Goal: Check status: Check status

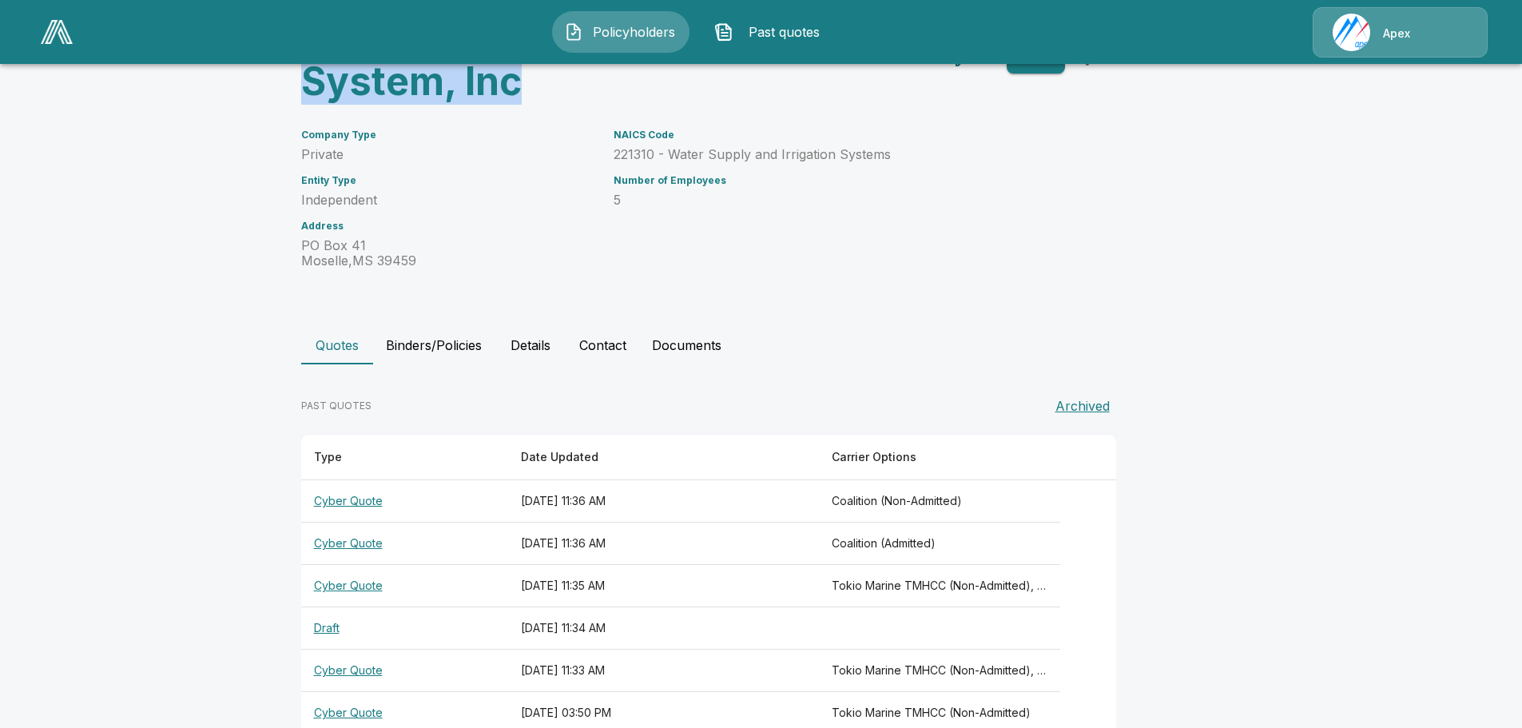
scroll to position [157, 0]
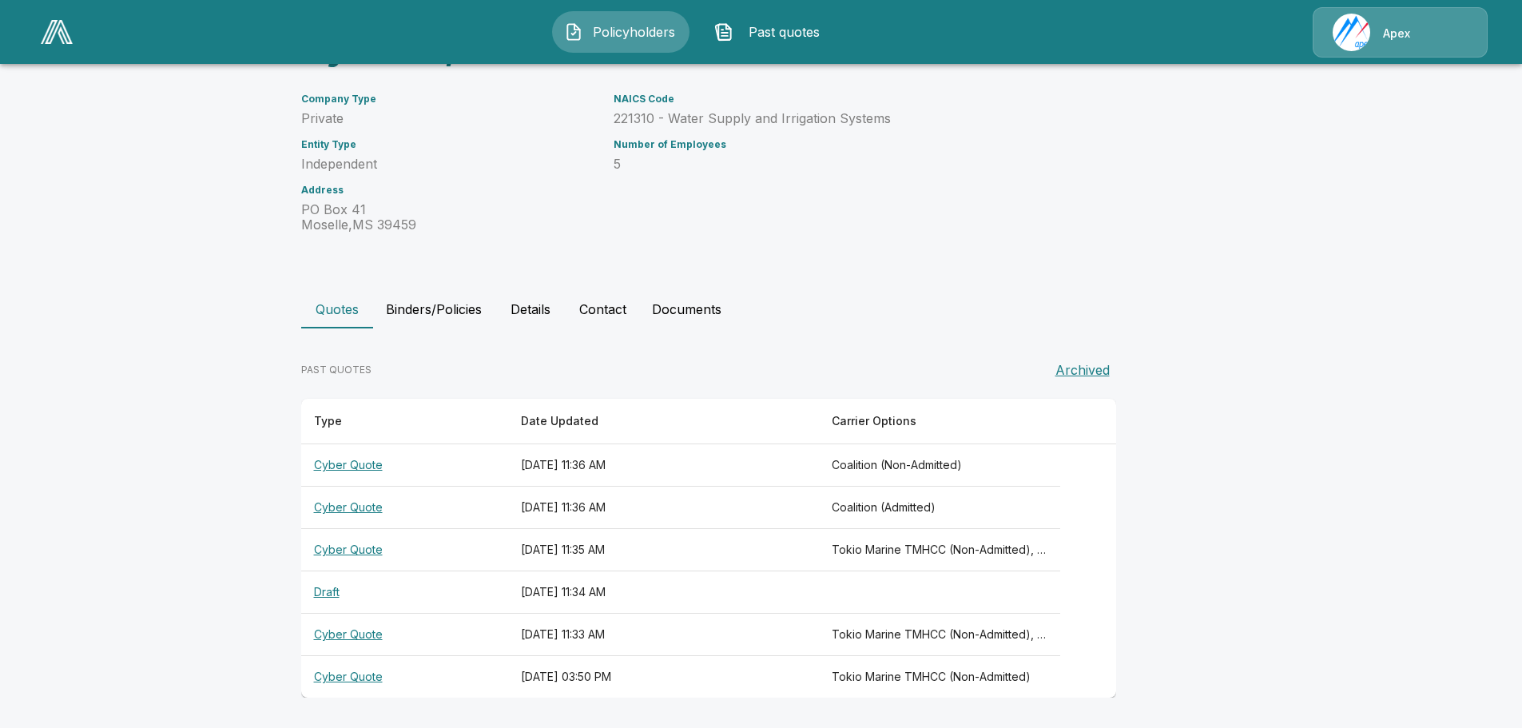
click at [354, 503] on th "Cyber Quote" at bounding box center [404, 508] width 207 height 42
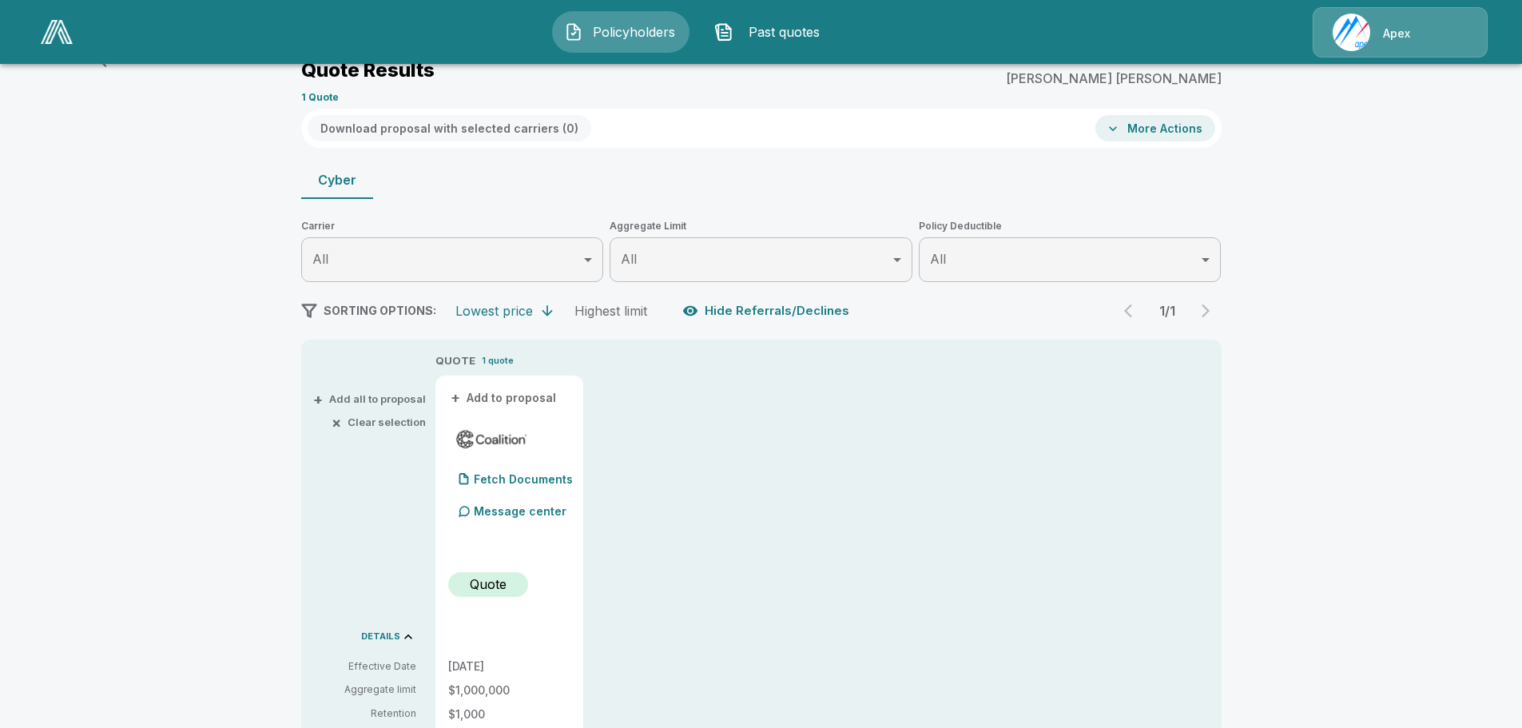
scroll to position [157, 0]
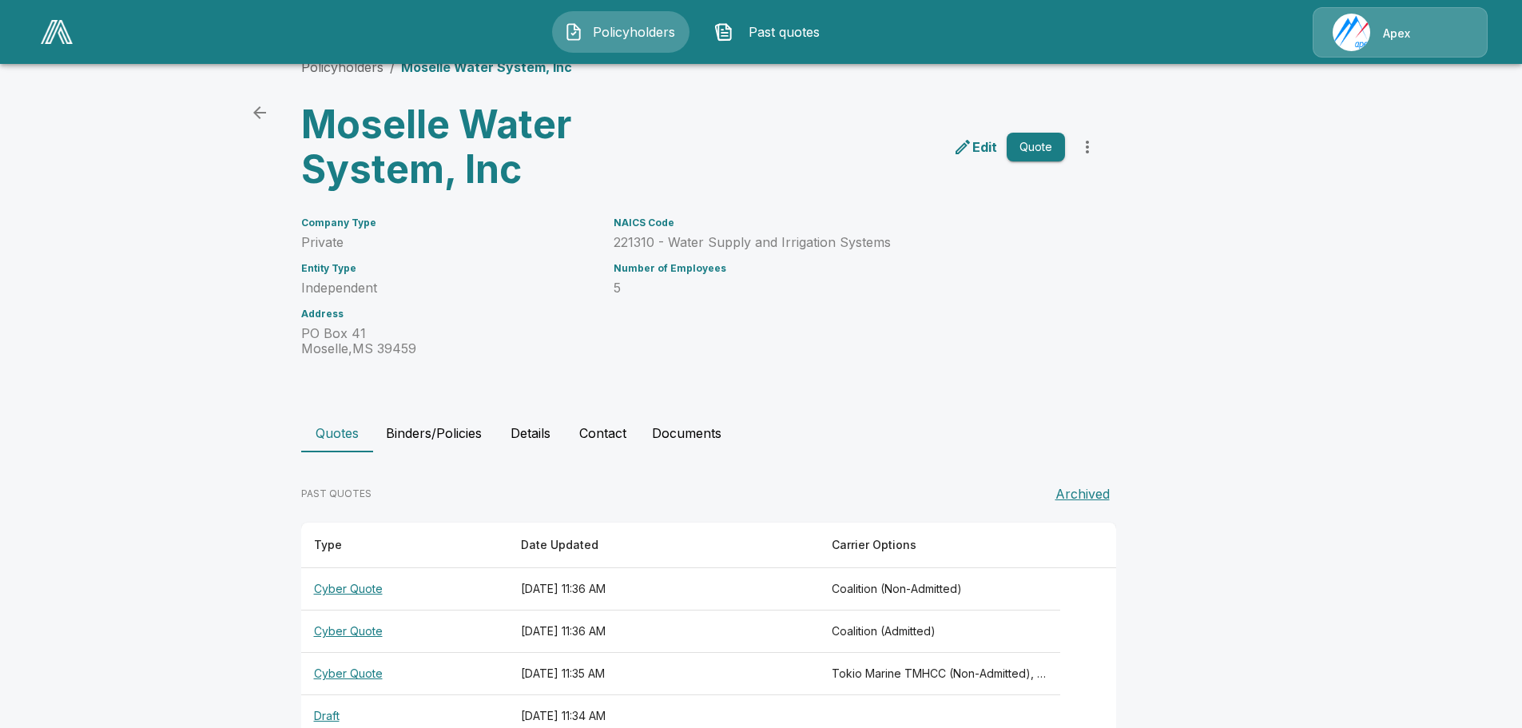
scroll to position [157, 0]
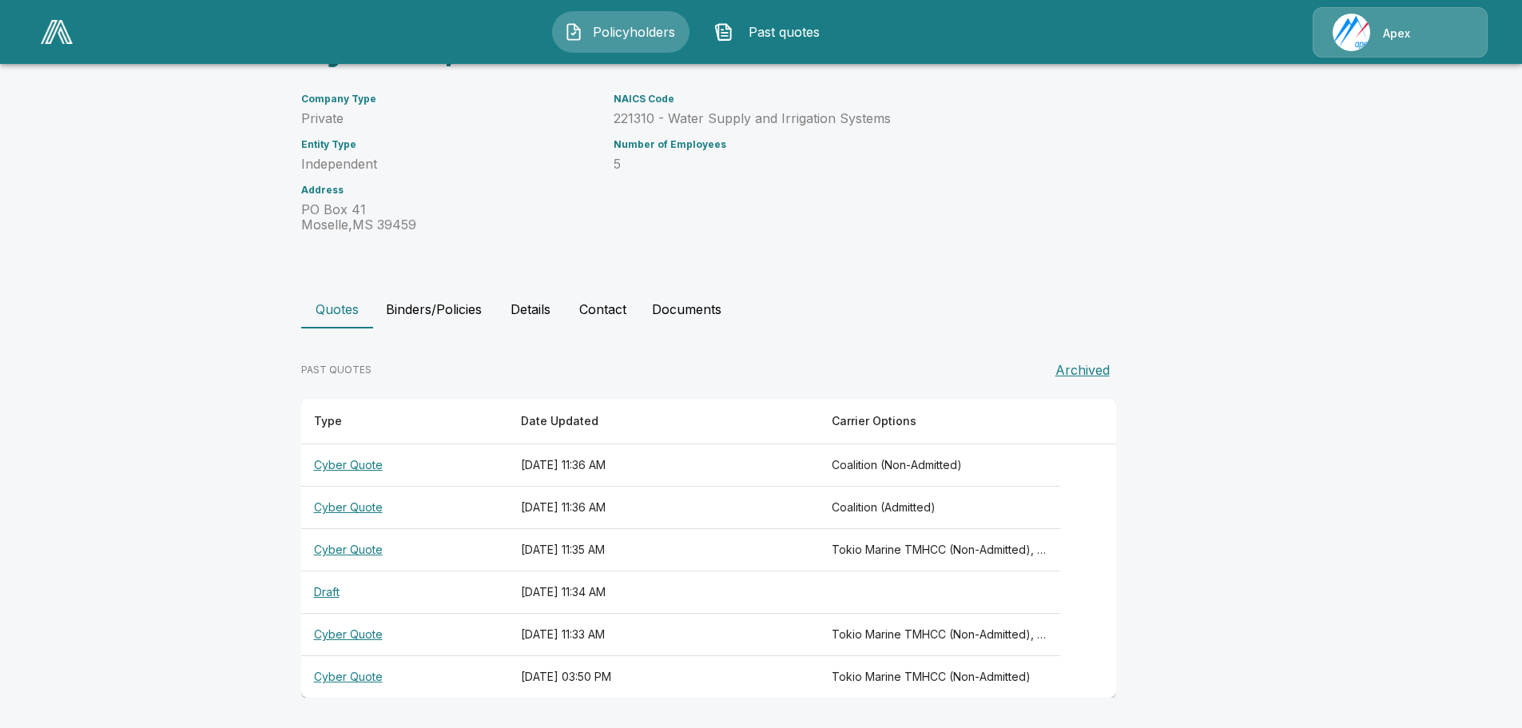
click at [372, 503] on th "Cyber Quote" at bounding box center [404, 508] width 207 height 42
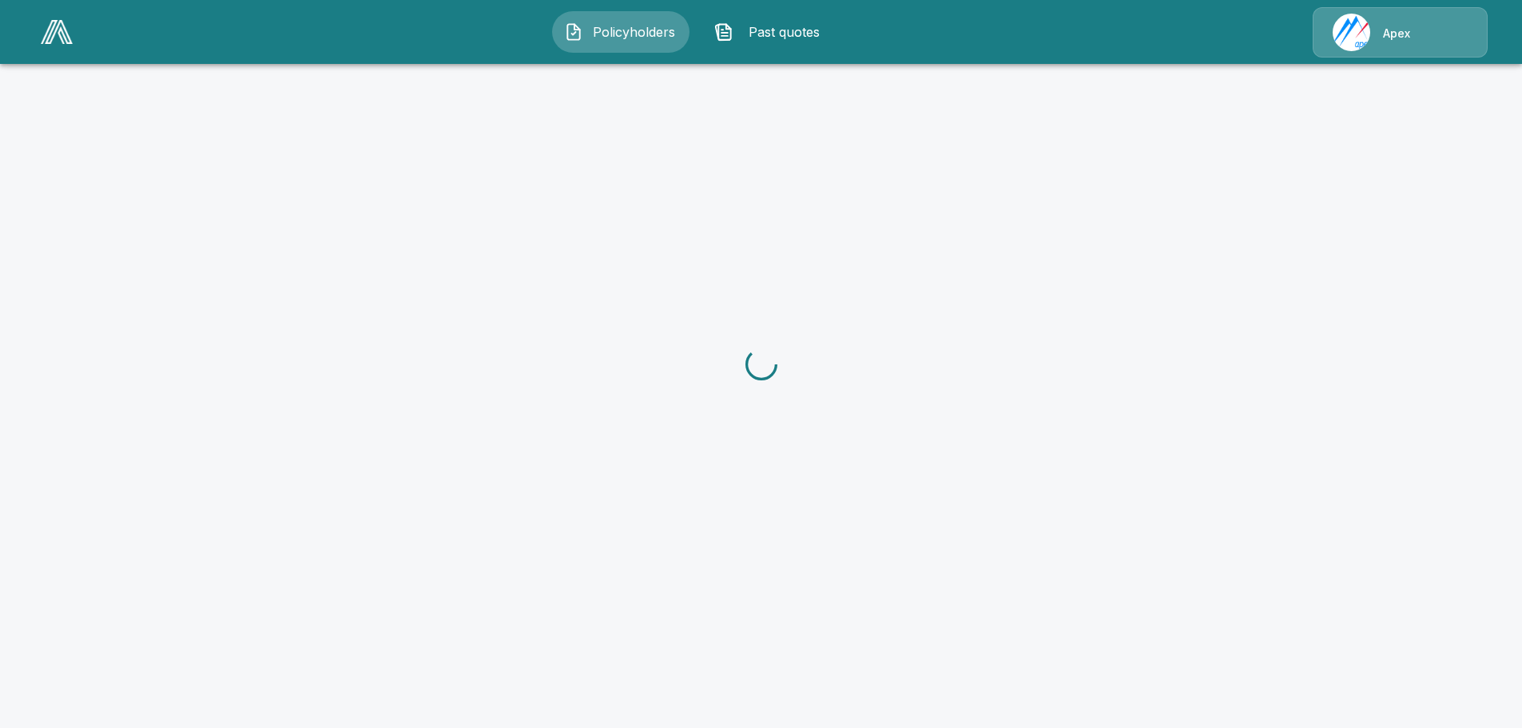
scroll to position [157, 0]
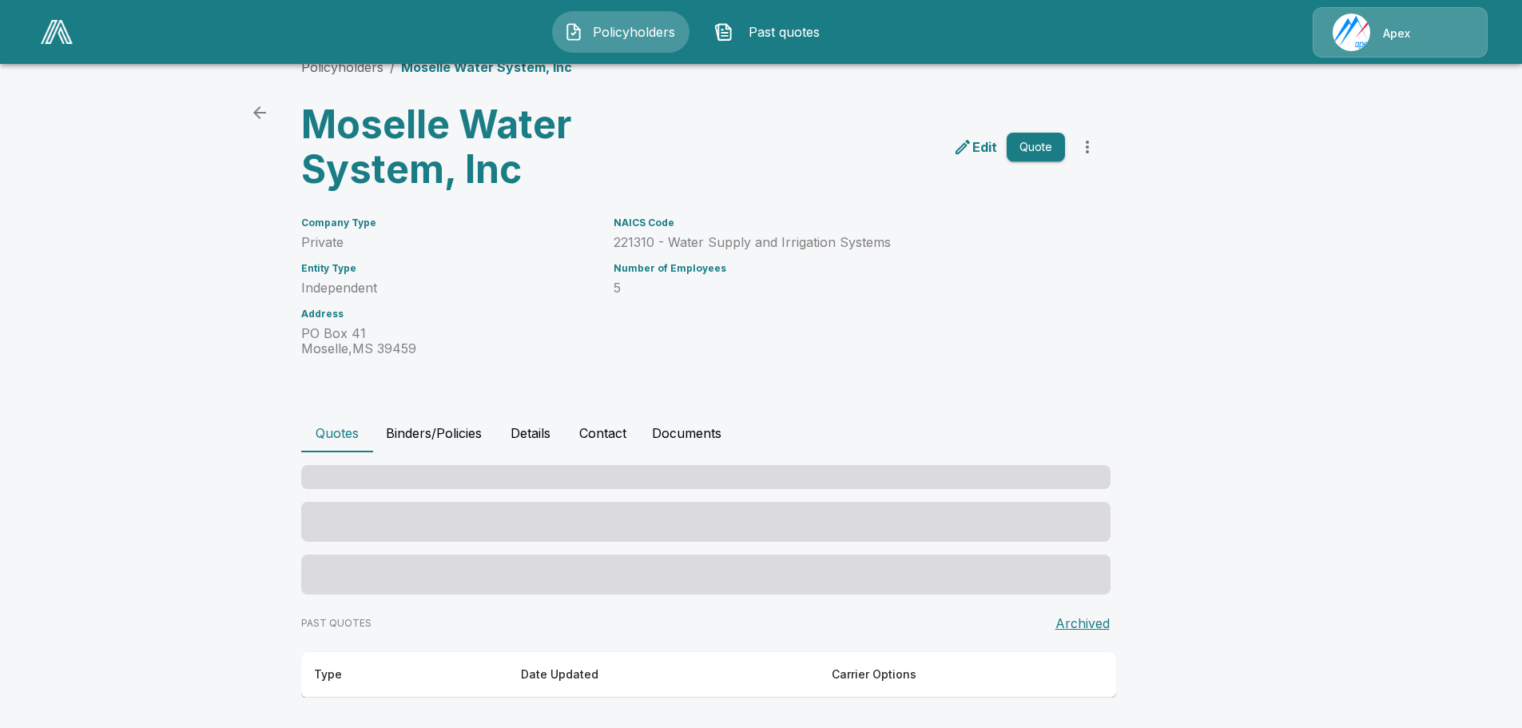
scroll to position [157, 0]
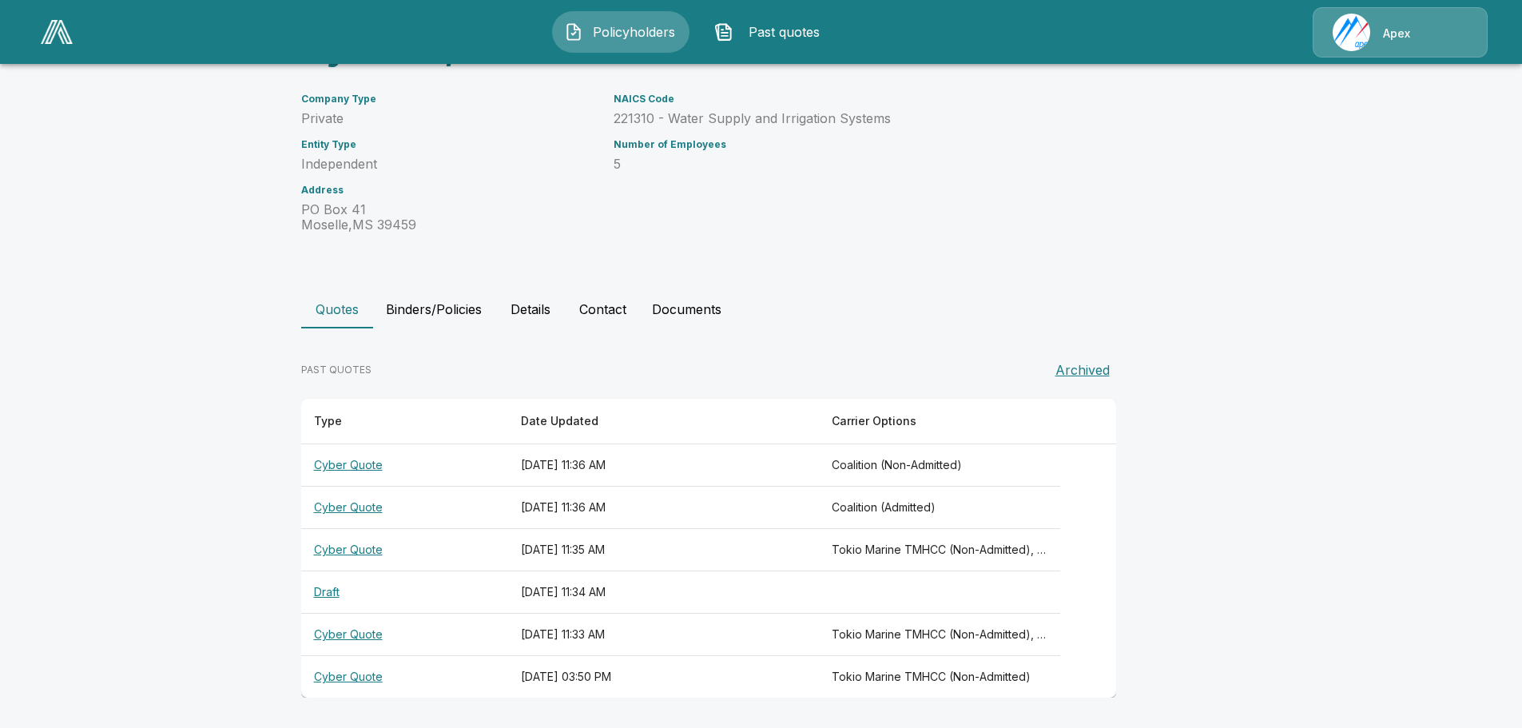
click at [373, 467] on th "Cyber Quote" at bounding box center [404, 465] width 207 height 42
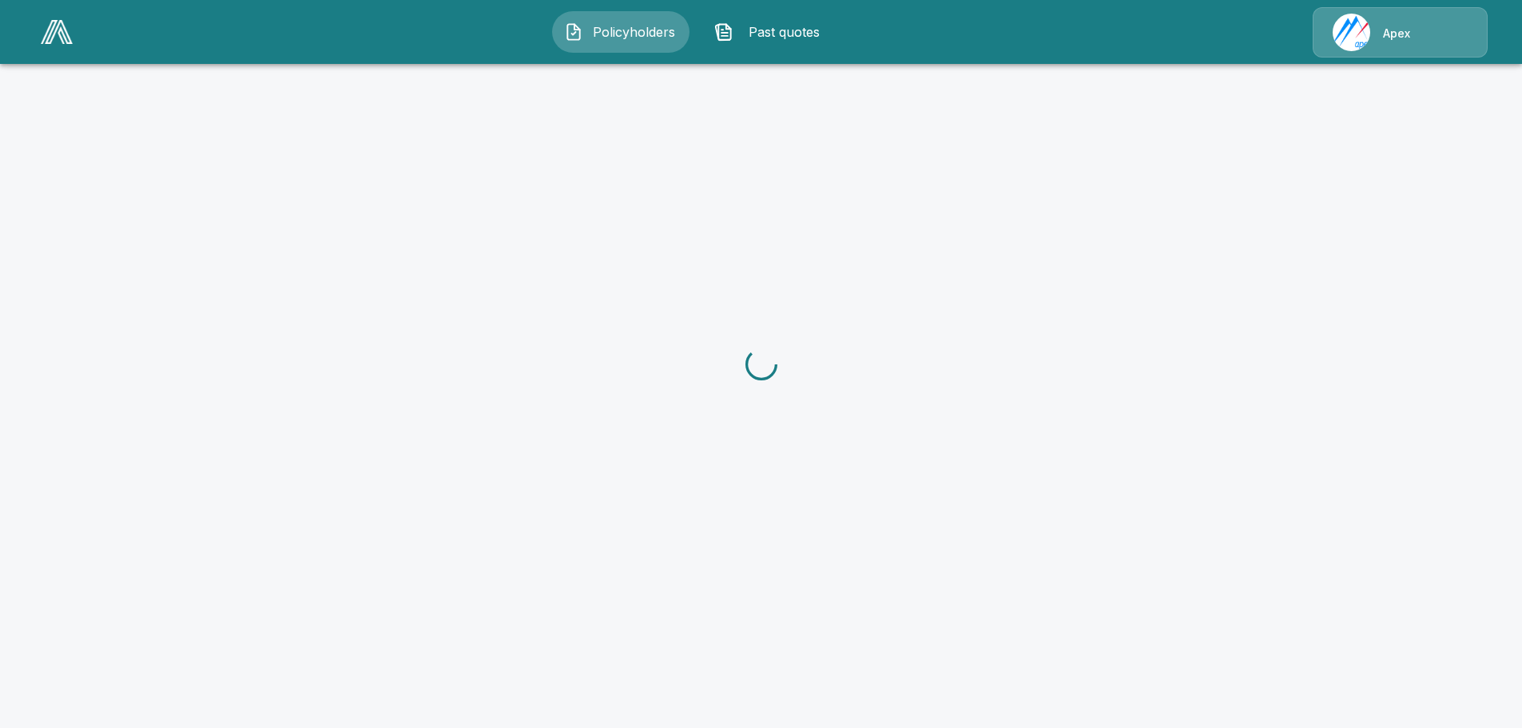
scroll to position [157, 0]
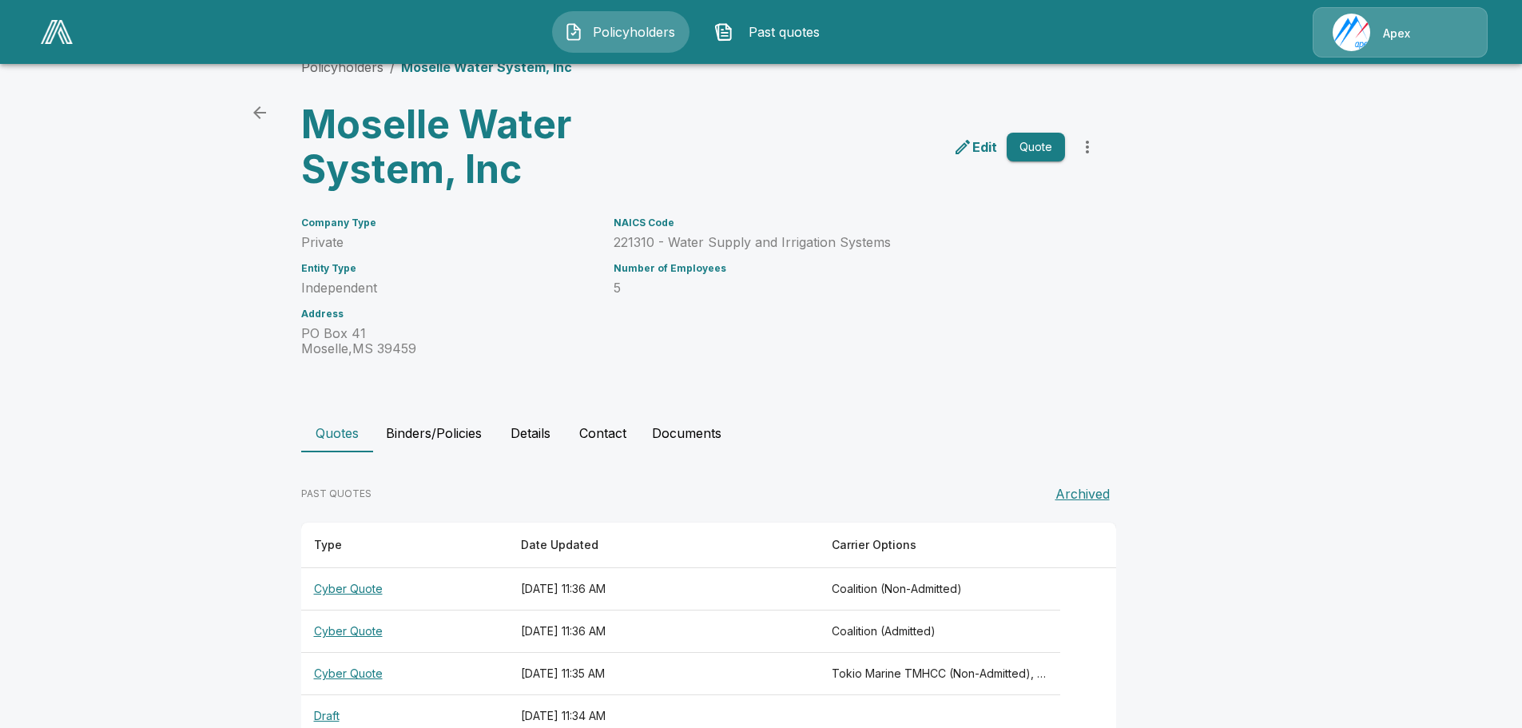
scroll to position [157, 0]
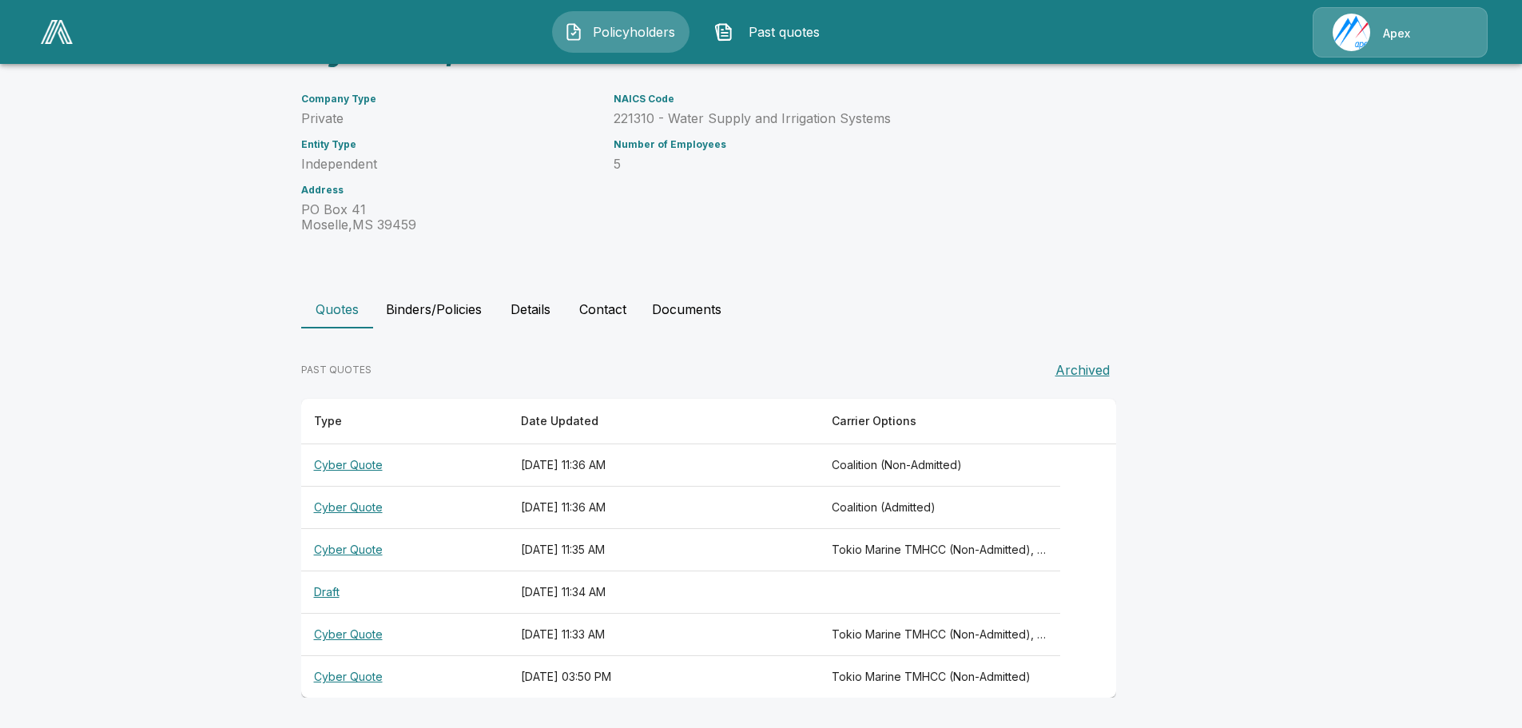
click at [363, 503] on th "Cyber Quote" at bounding box center [404, 550] width 207 height 42
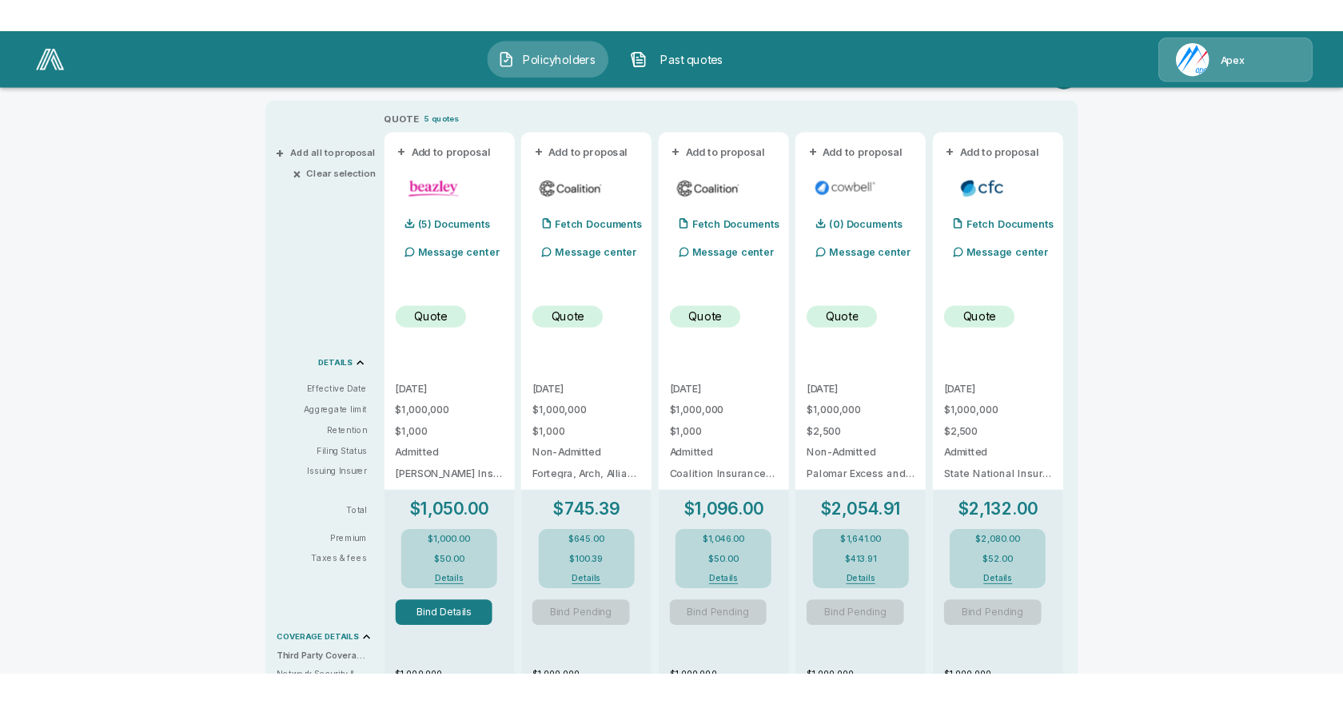
scroll to position [316, 0]
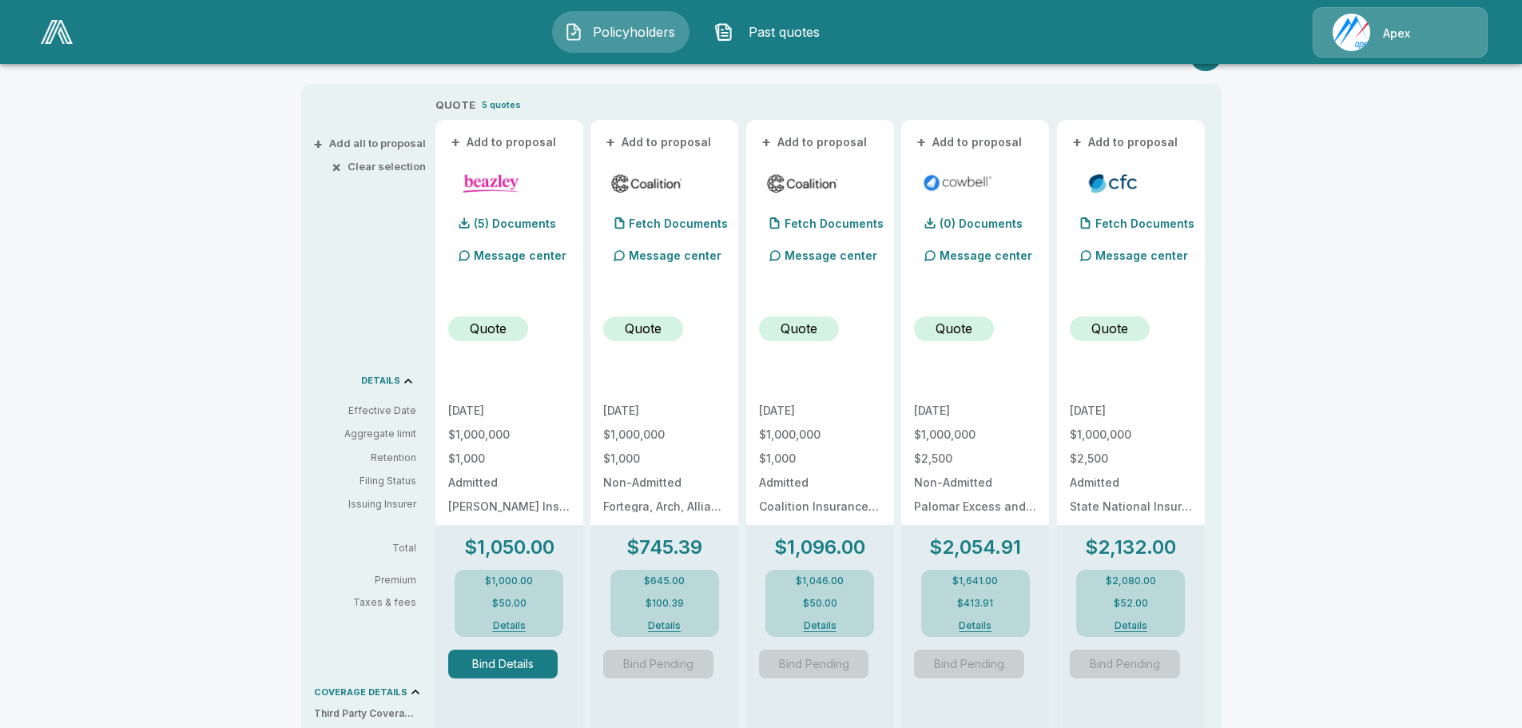
click at [511, 263] on p "Message center" at bounding box center [520, 255] width 93 height 17
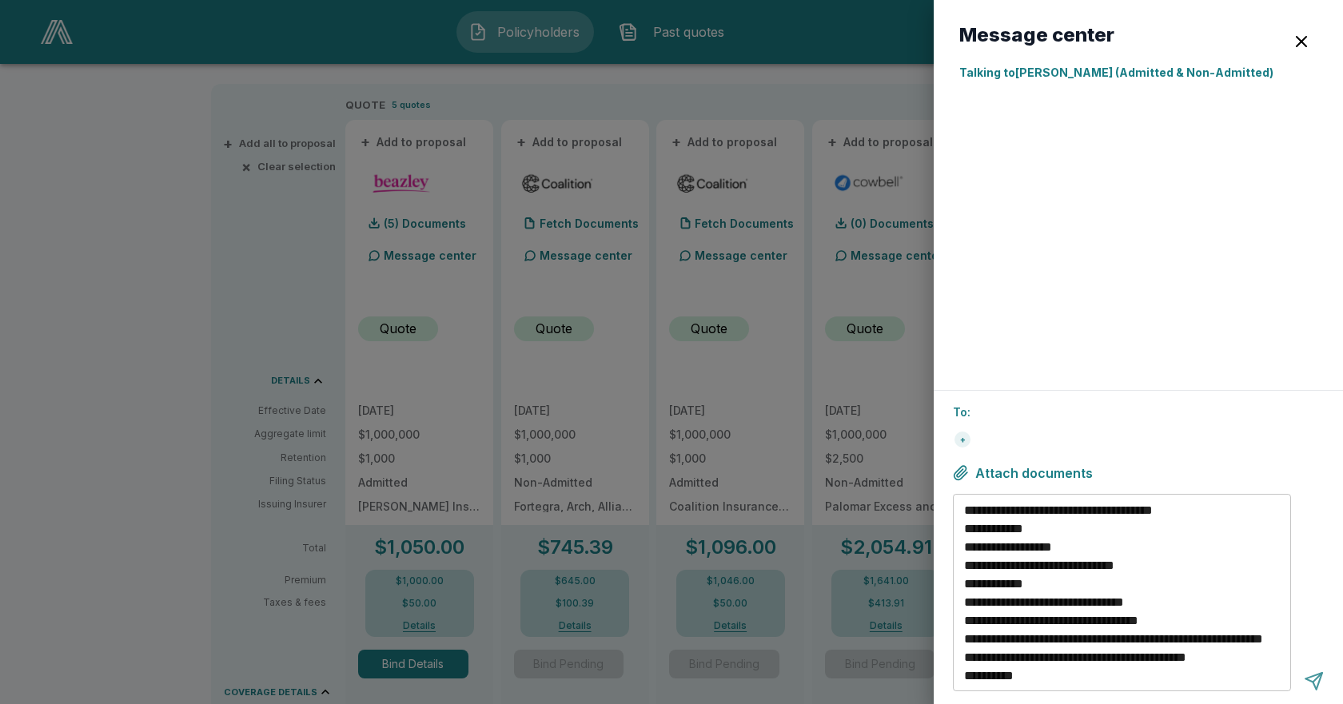
click at [1010, 503] on div at bounding box center [1313, 681] width 20 height 20
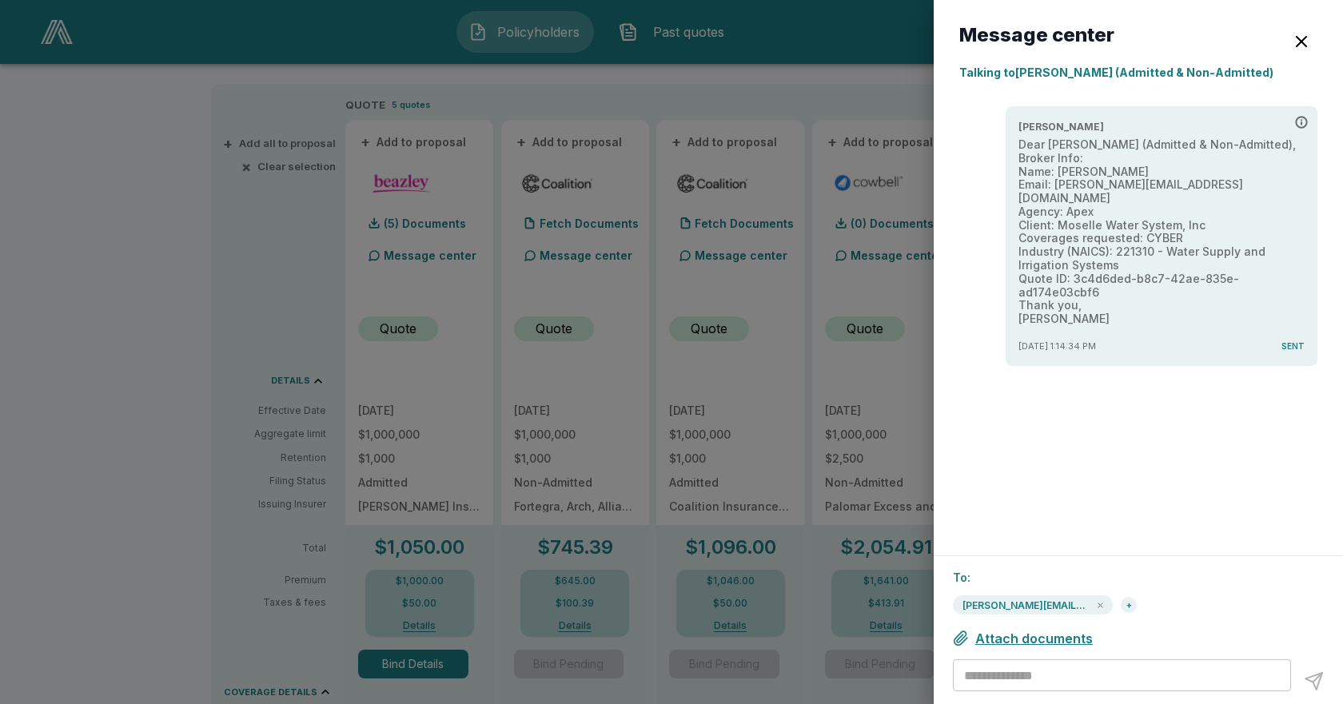
click at [1010, 503] on span "Attach documents" at bounding box center [1033, 639] width 117 height 16
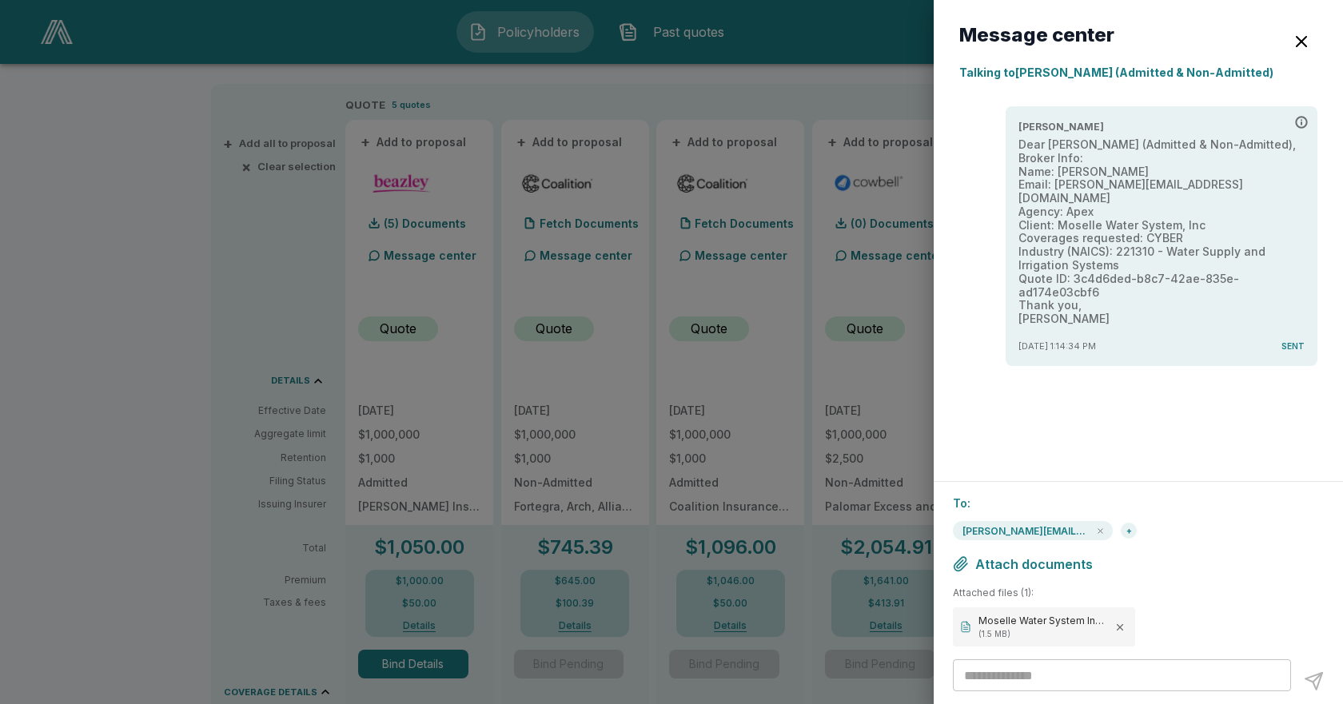
click at [1010, 503] on textarea at bounding box center [1124, 675] width 320 height 18
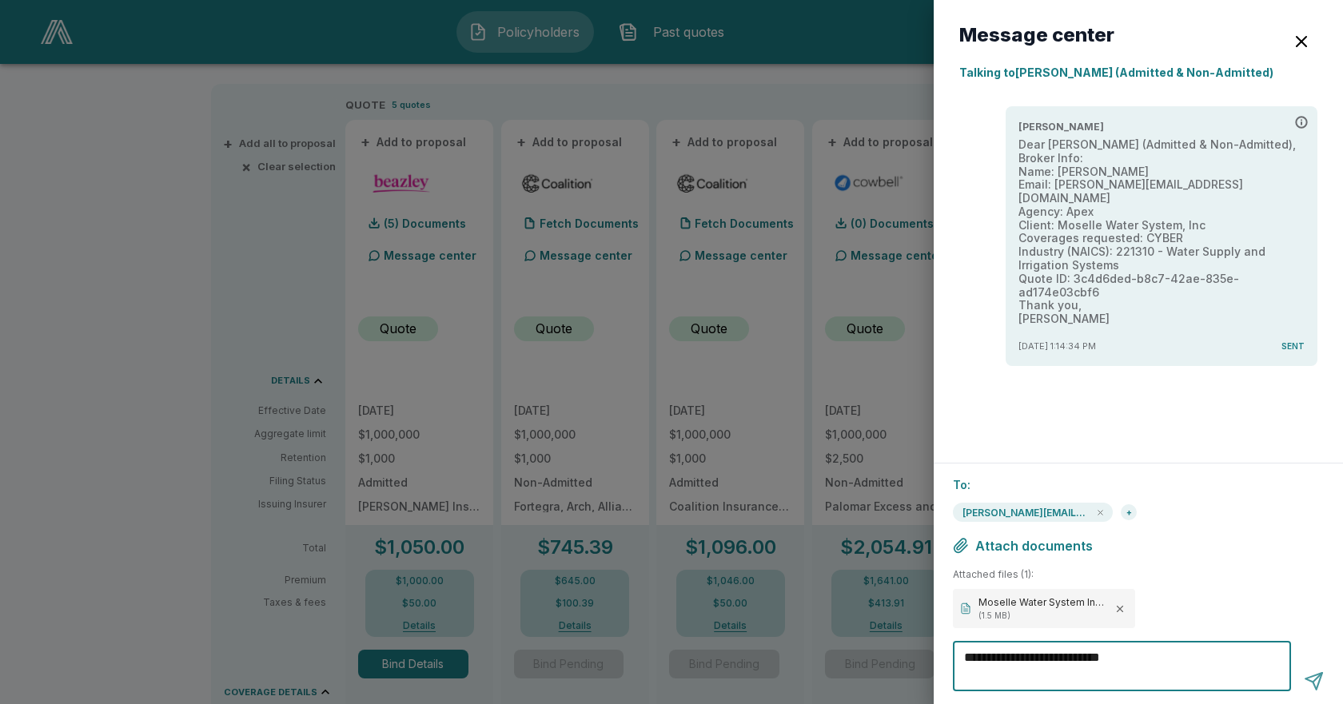
type textarea "**********"
click at [1010, 503] on div at bounding box center [1313, 681] width 20 height 20
